Goal: Task Accomplishment & Management: Use online tool/utility

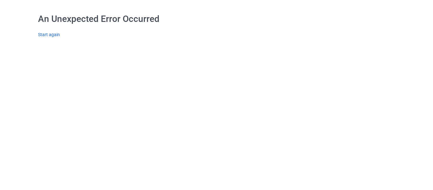
click at [47, 32] on link "Start again" at bounding box center [49, 34] width 22 height 5
click at [51, 36] on link "Start again" at bounding box center [49, 34] width 22 height 5
drag, startPoint x: 52, startPoint y: 35, endPoint x: 103, endPoint y: 6, distance: 58.7
click at [52, 35] on link "Start again" at bounding box center [49, 34] width 22 height 5
